Goal: Task Accomplishment & Management: Manage account settings

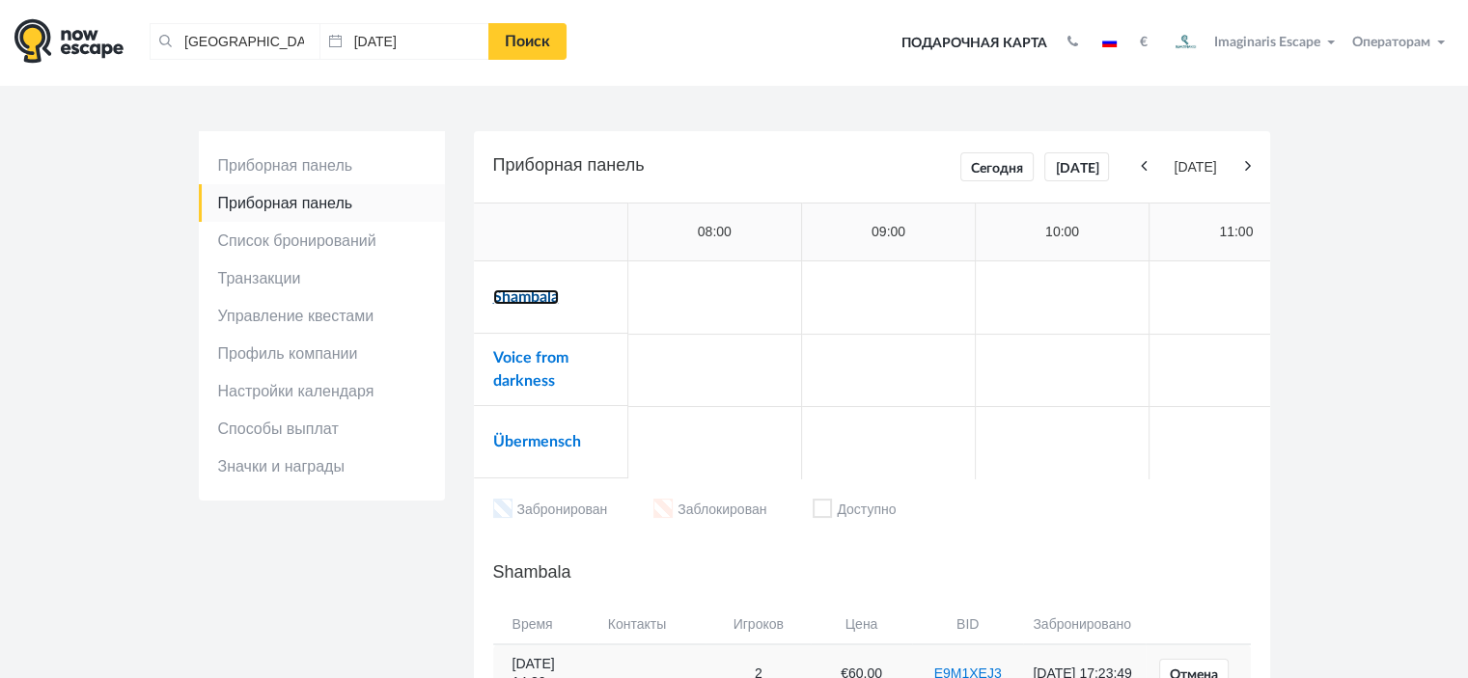
click at [548, 298] on link "Shambala" at bounding box center [526, 296] width 66 height 15
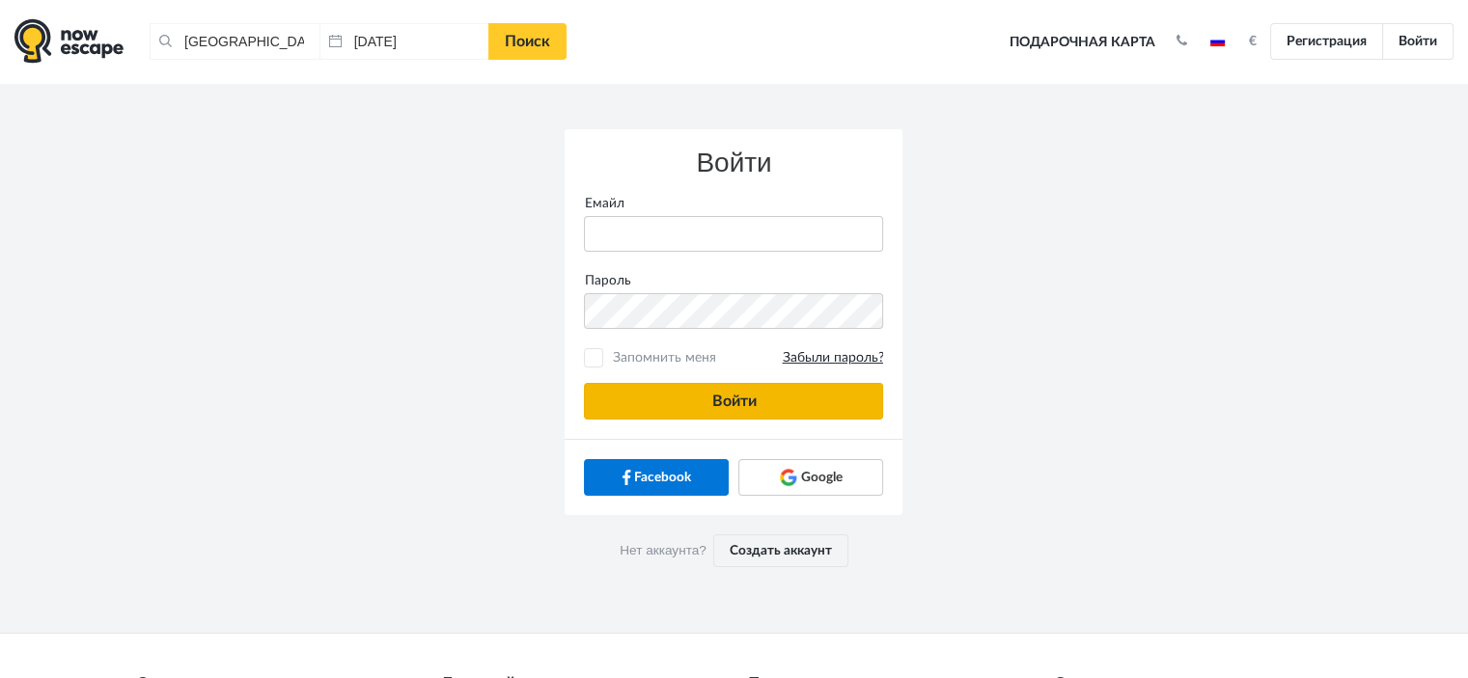
type input "anatoly@imaginaris.ee"
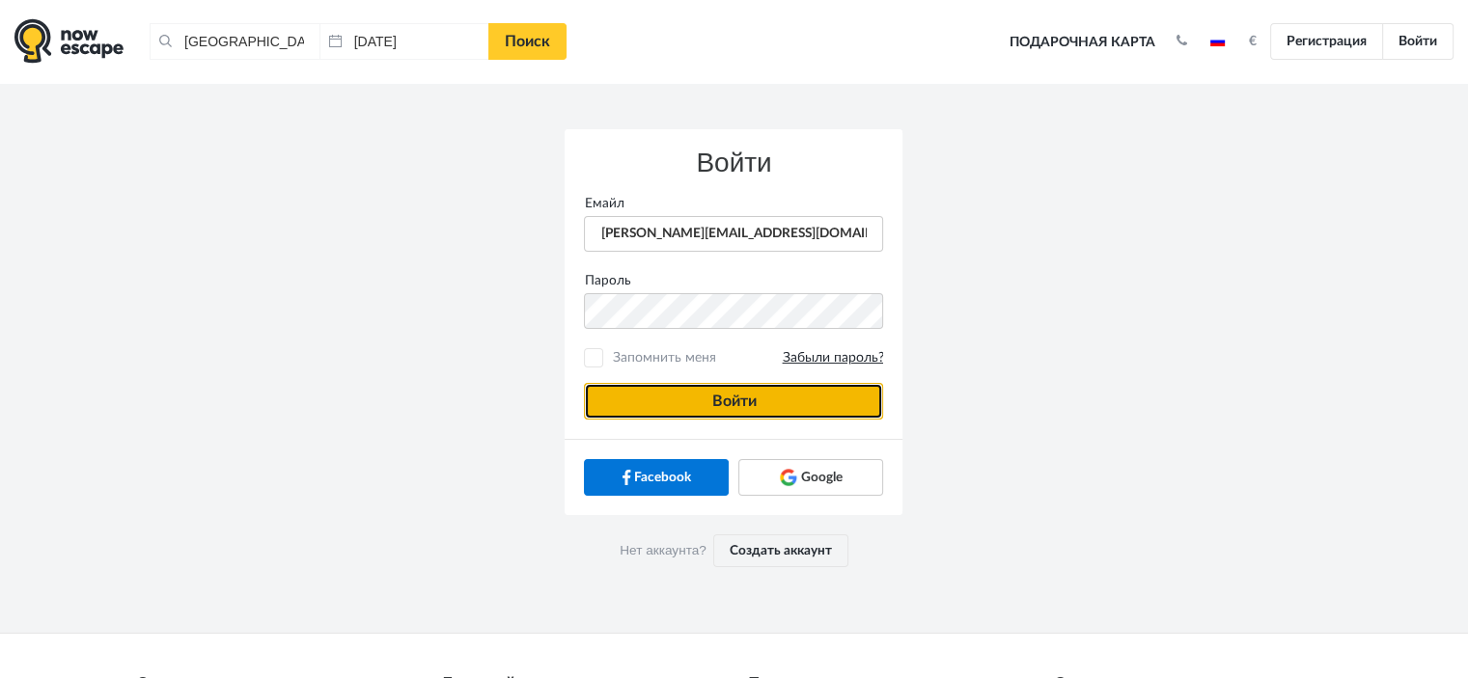
click at [643, 393] on button "Войти" at bounding box center [733, 401] width 299 height 37
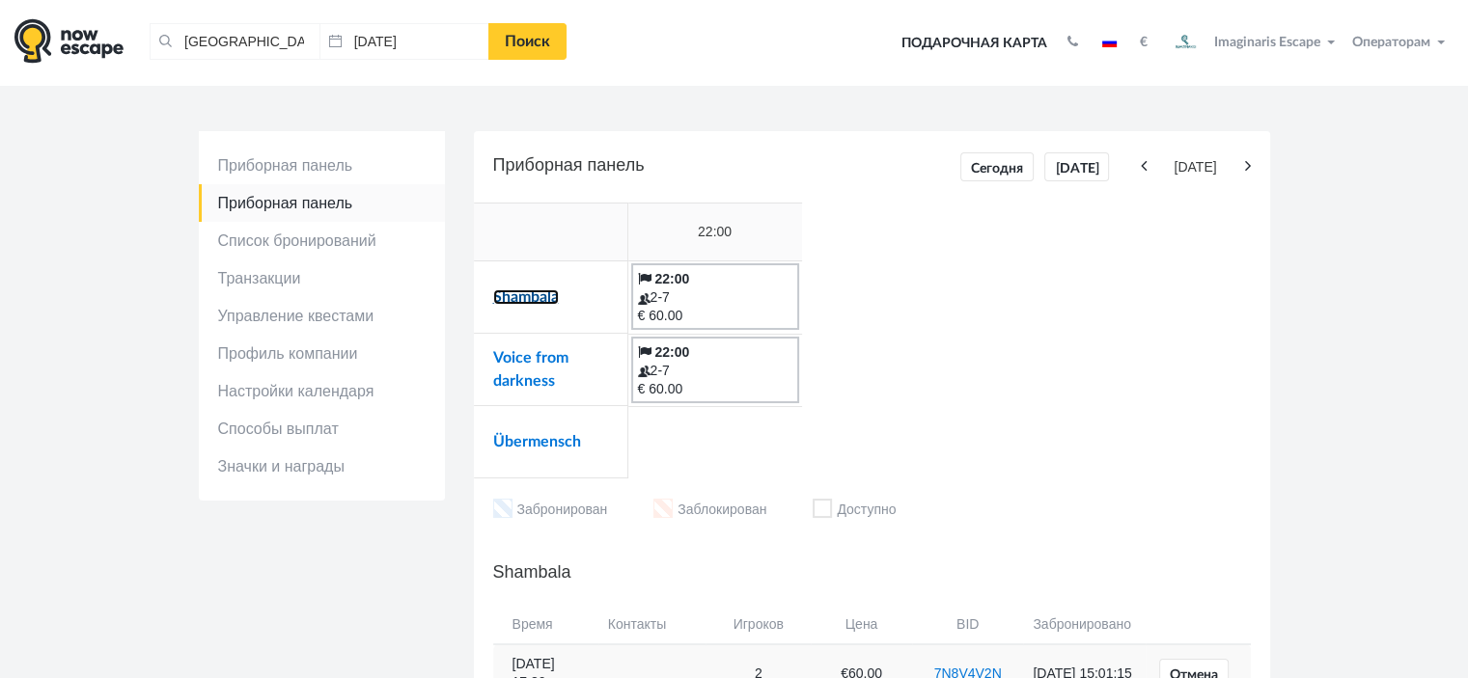
click at [529, 294] on link "Shambala" at bounding box center [526, 296] width 66 height 15
click at [517, 292] on link "Shambala" at bounding box center [526, 296] width 66 height 15
click at [524, 351] on link "Voice from darkness" at bounding box center [530, 369] width 75 height 39
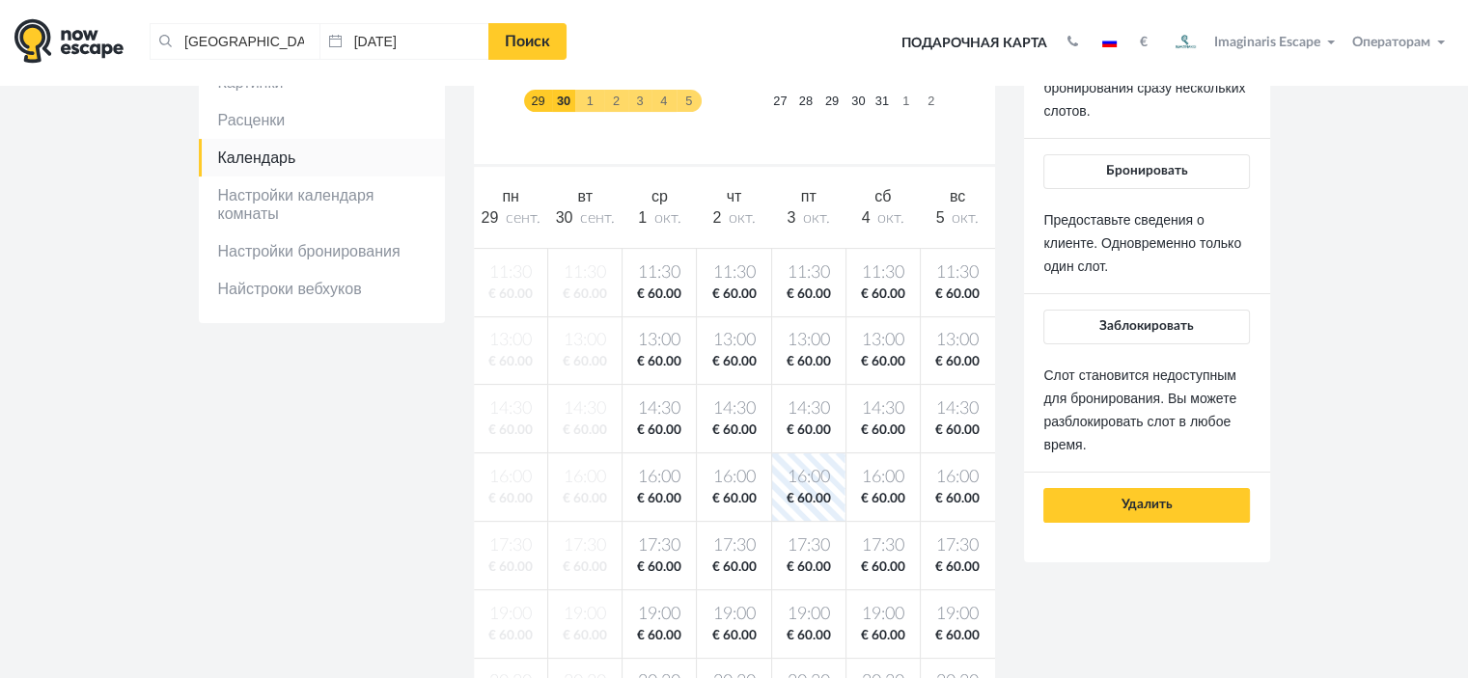
scroll to position [193, 0]
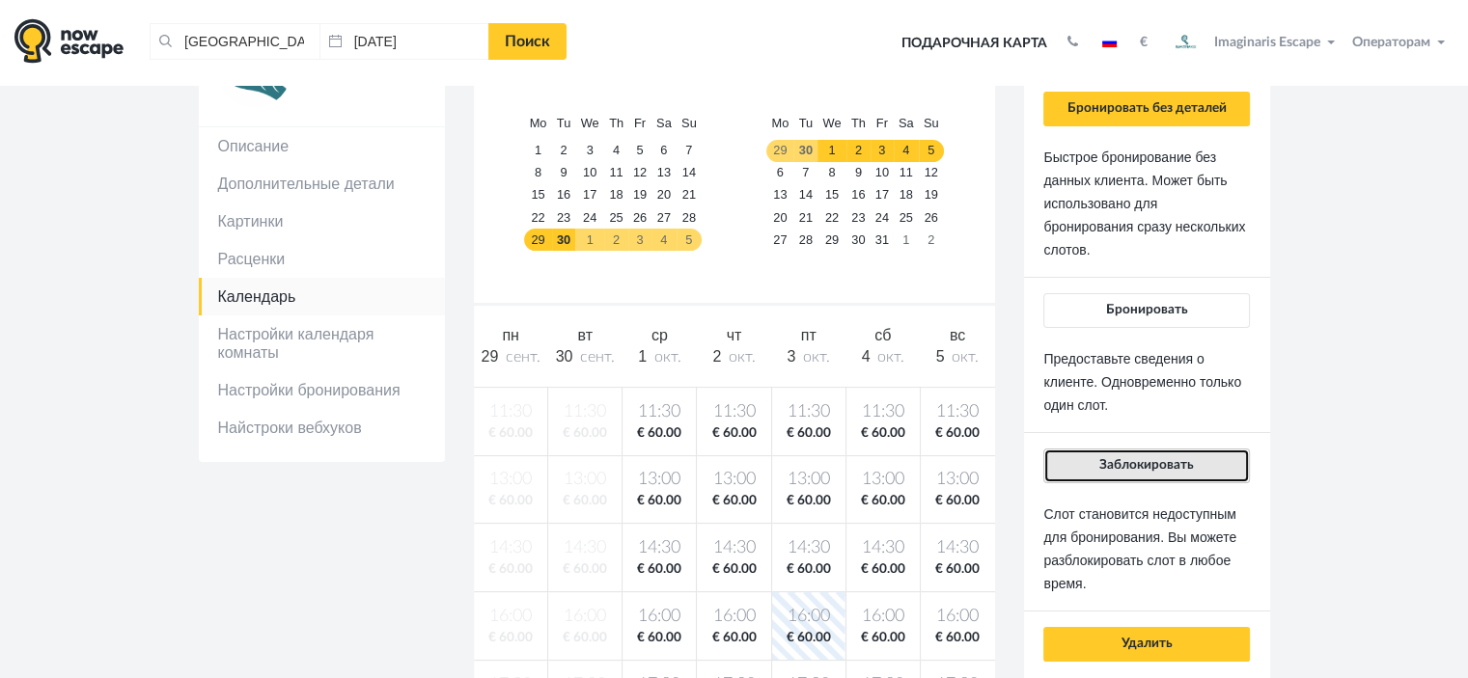
drag, startPoint x: 1174, startPoint y: 462, endPoint x: 1000, endPoint y: 449, distance: 175.2
click at [1173, 463] on span "Заблокировать" at bounding box center [1146, 465] width 95 height 14
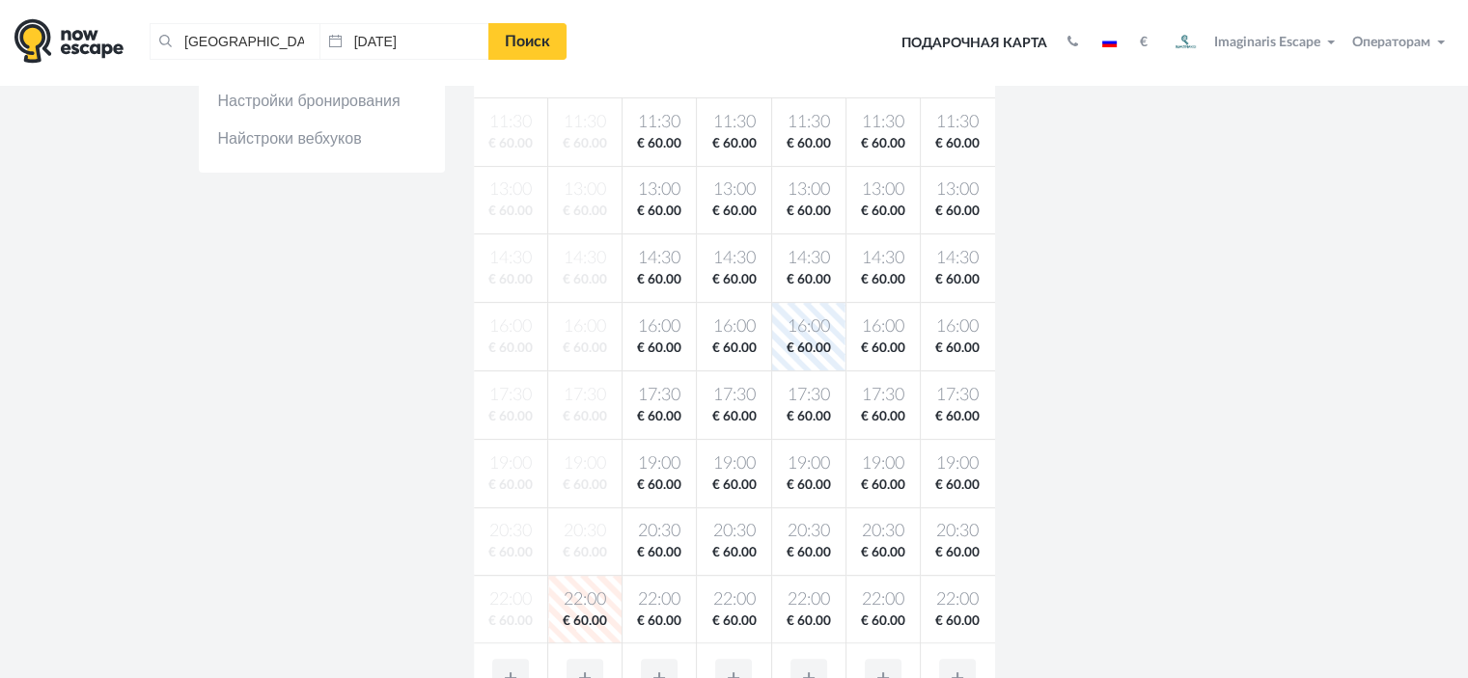
scroll to position [193, 0]
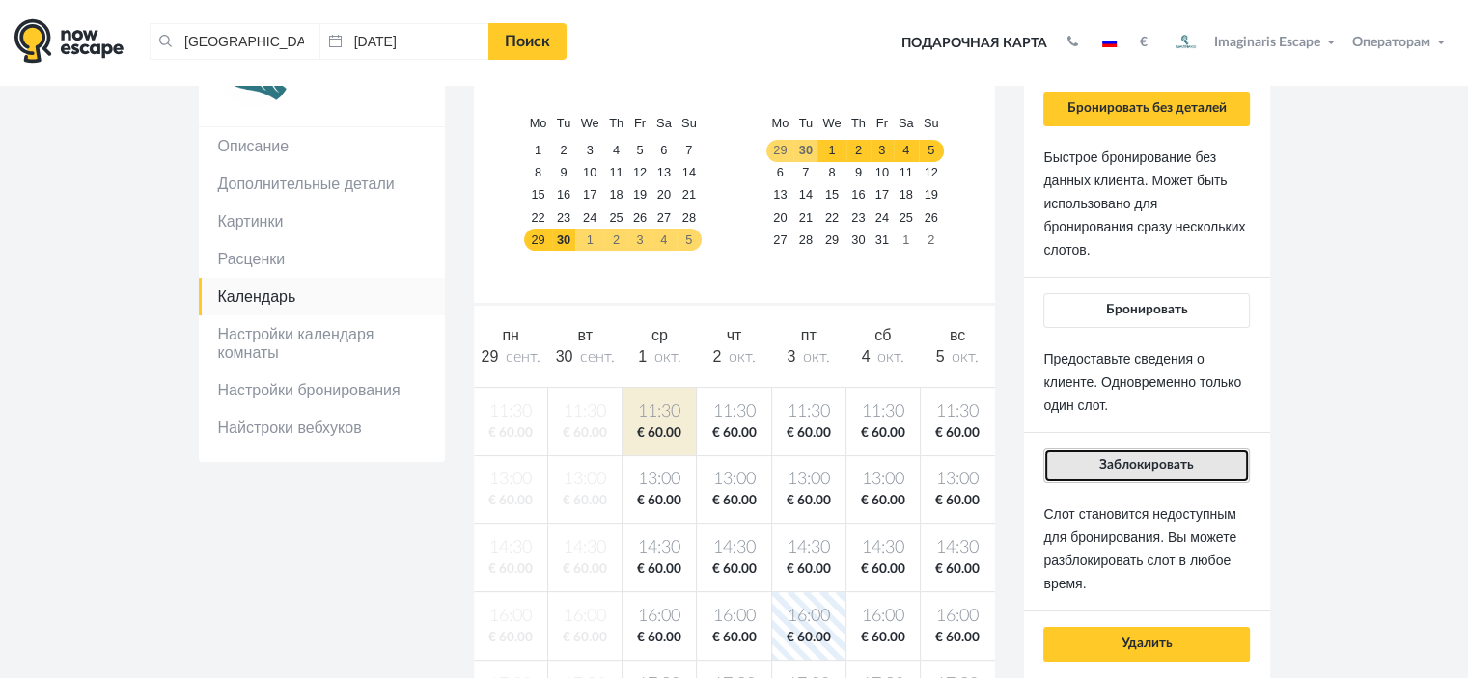
click at [1183, 473] on button "Заблокировать" at bounding box center [1146, 466] width 206 height 35
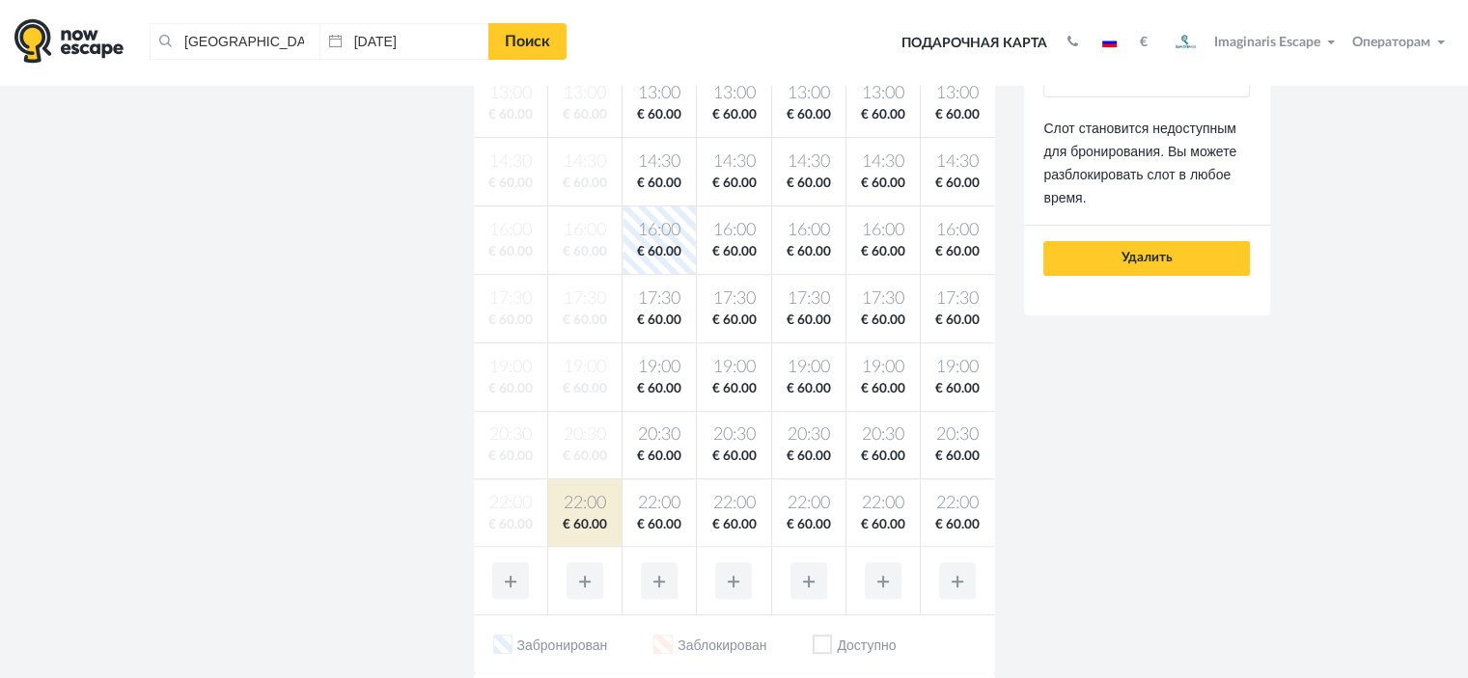
scroll to position [193, 0]
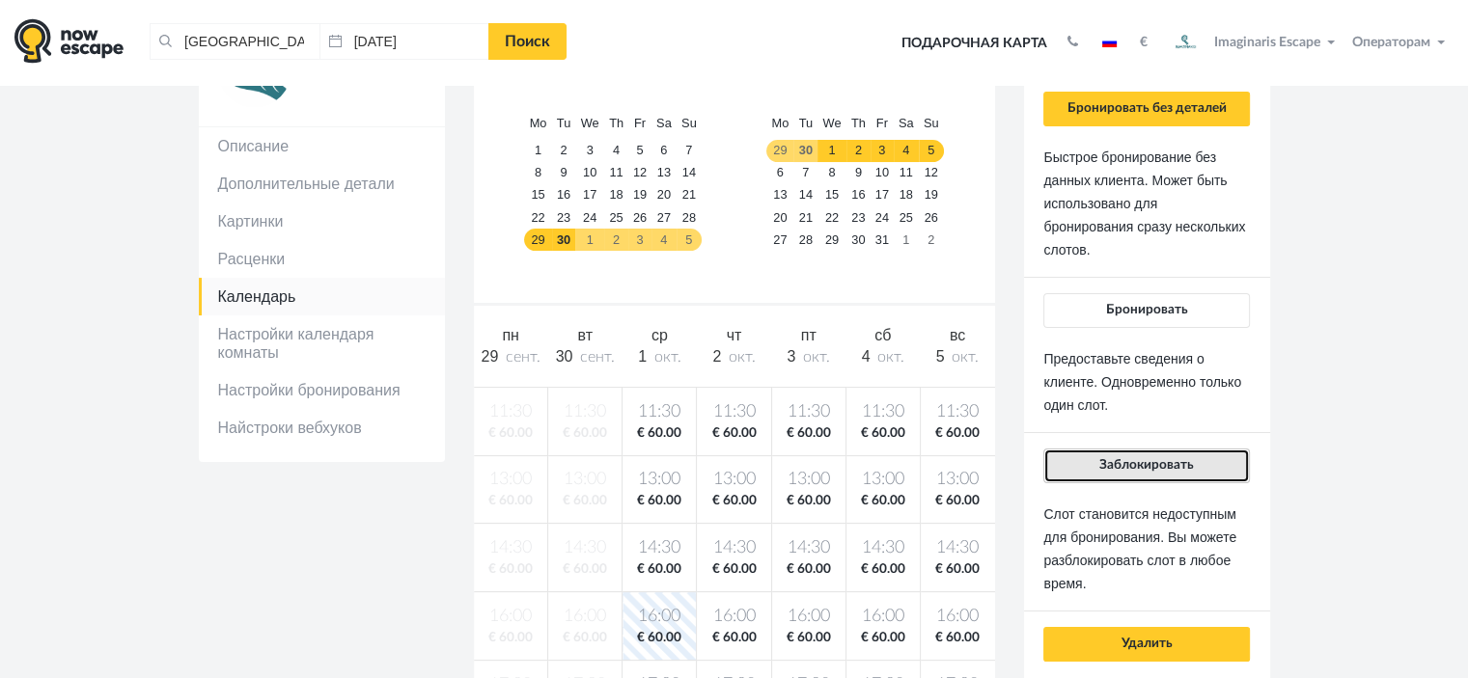
click at [1145, 458] on span "Заблокировать" at bounding box center [1146, 465] width 95 height 14
click at [1142, 458] on span "Заблокировать" at bounding box center [1146, 465] width 95 height 14
